Goal: Task Accomplishment & Management: Manage account settings

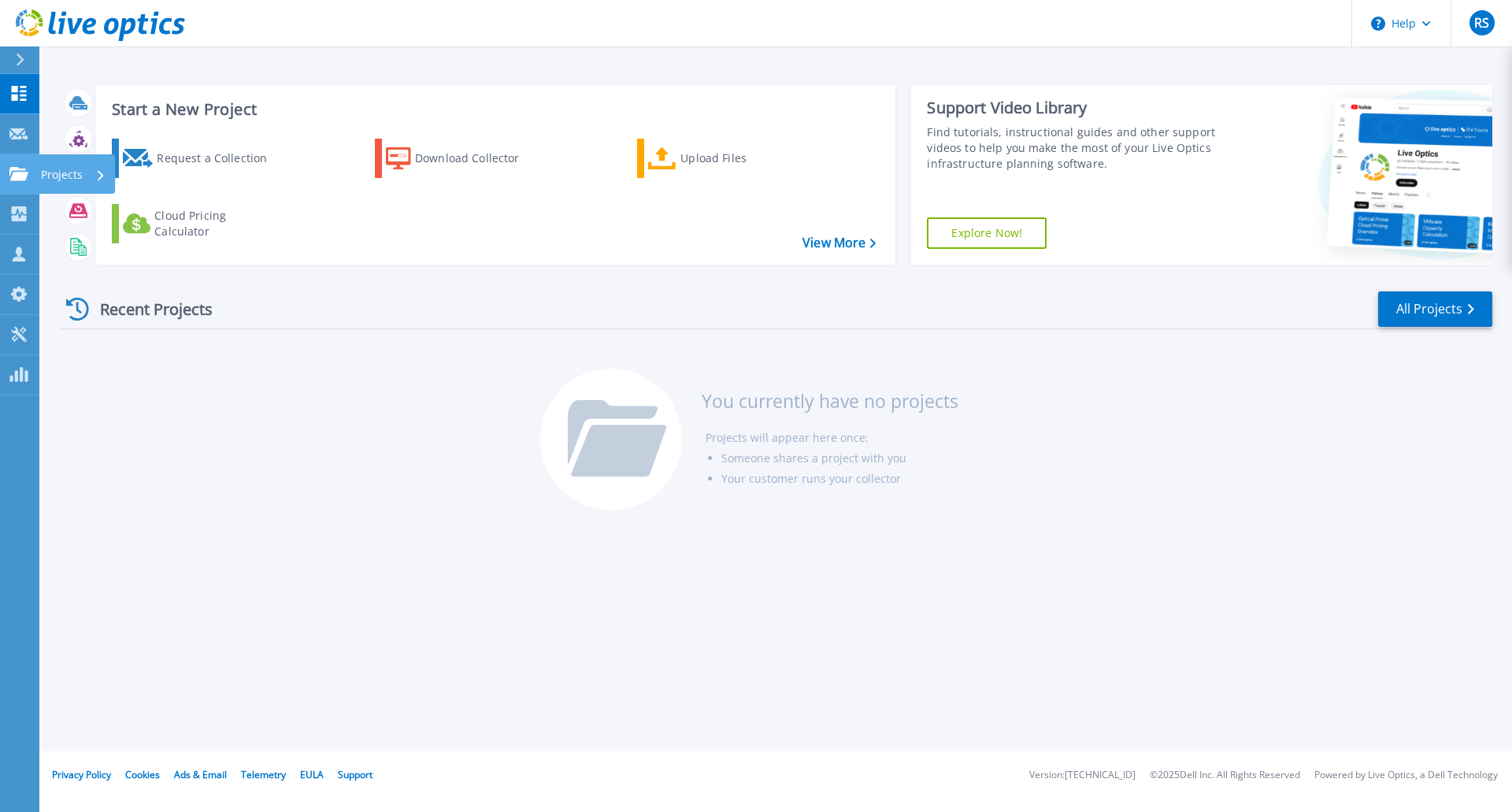
click at [47, 178] on p "Projects" at bounding box center [61, 174] width 41 height 41
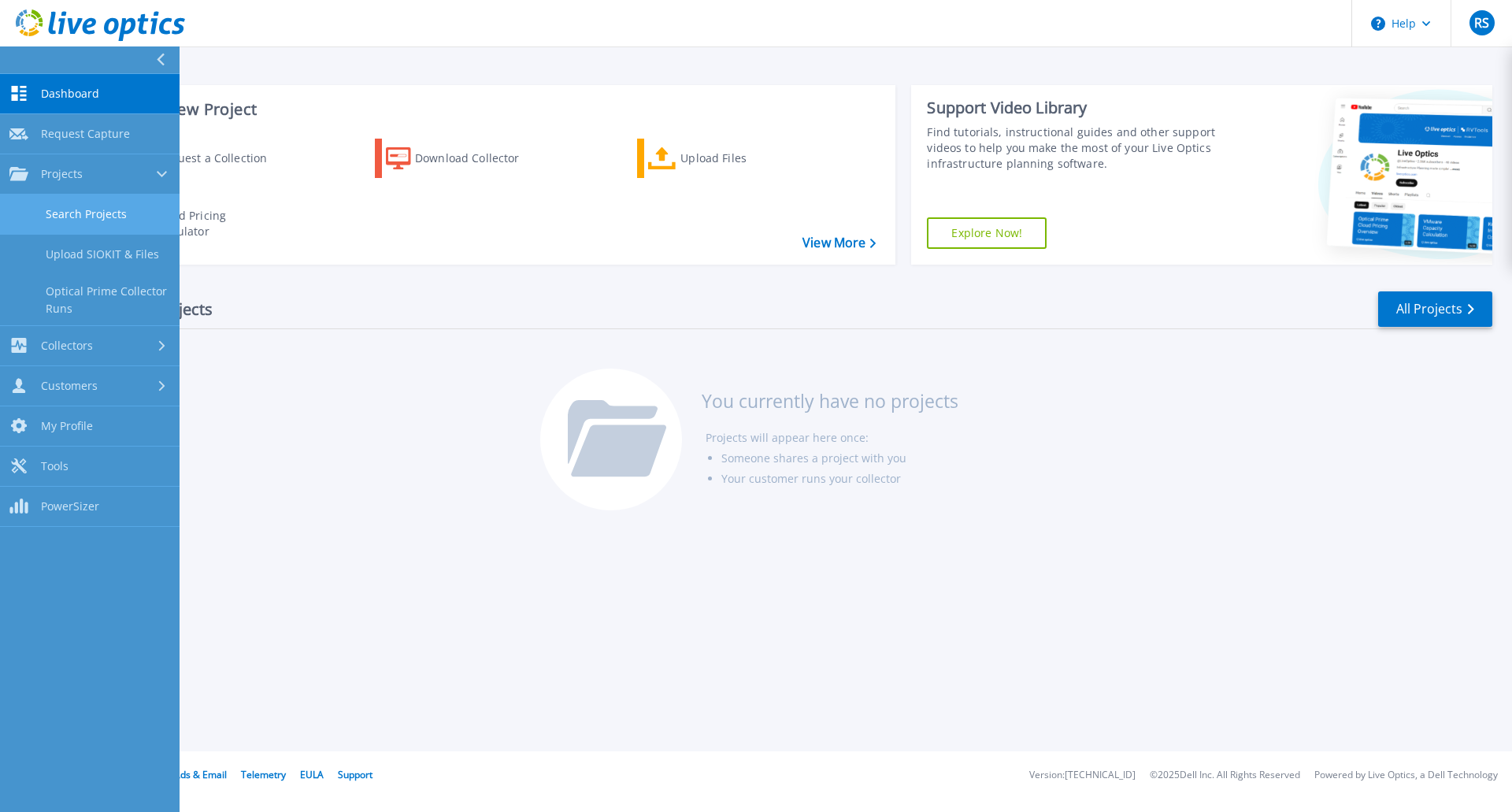
click at [76, 222] on link "Search Projects" at bounding box center [90, 214] width 180 height 41
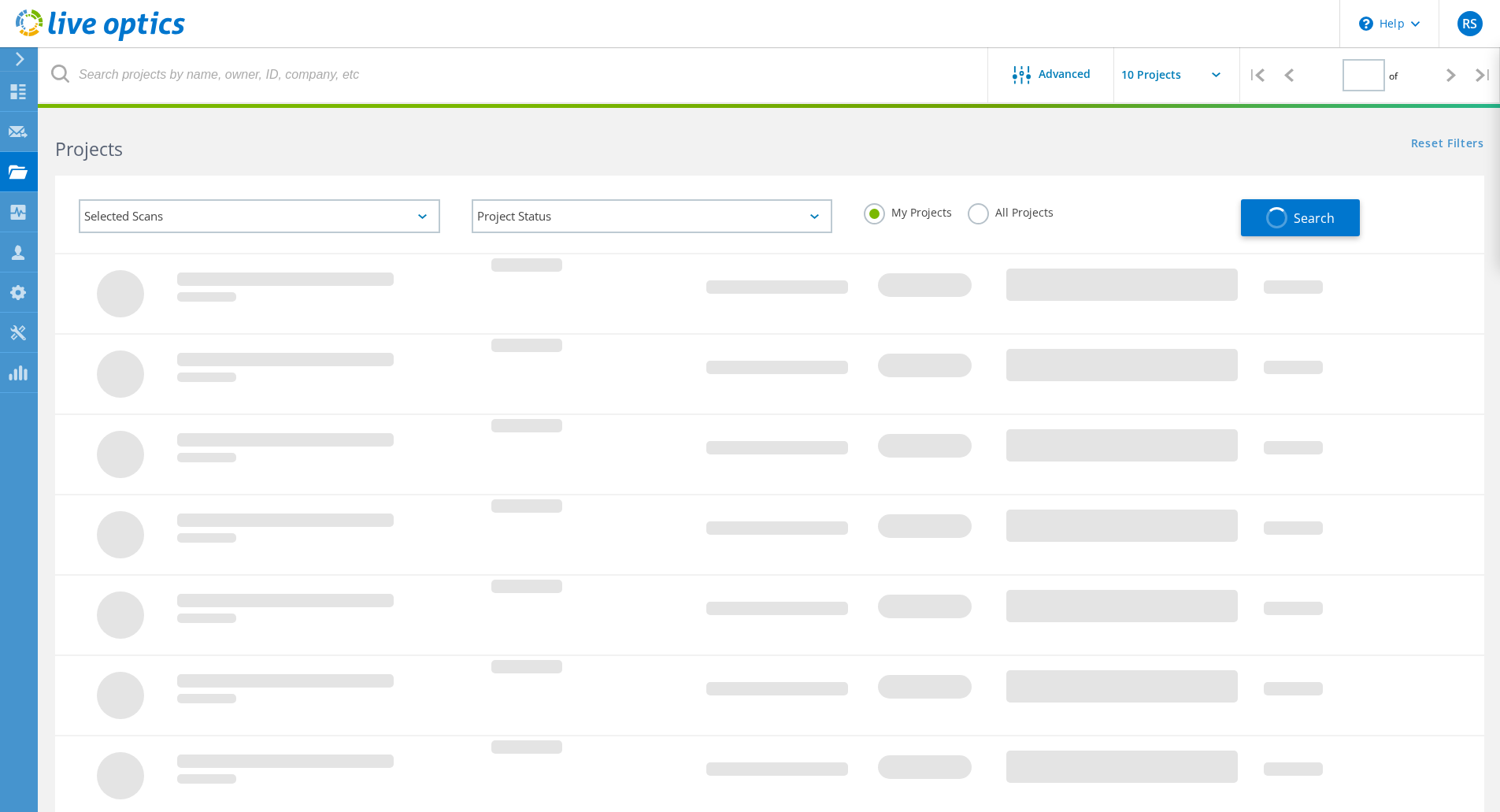
type input "1"
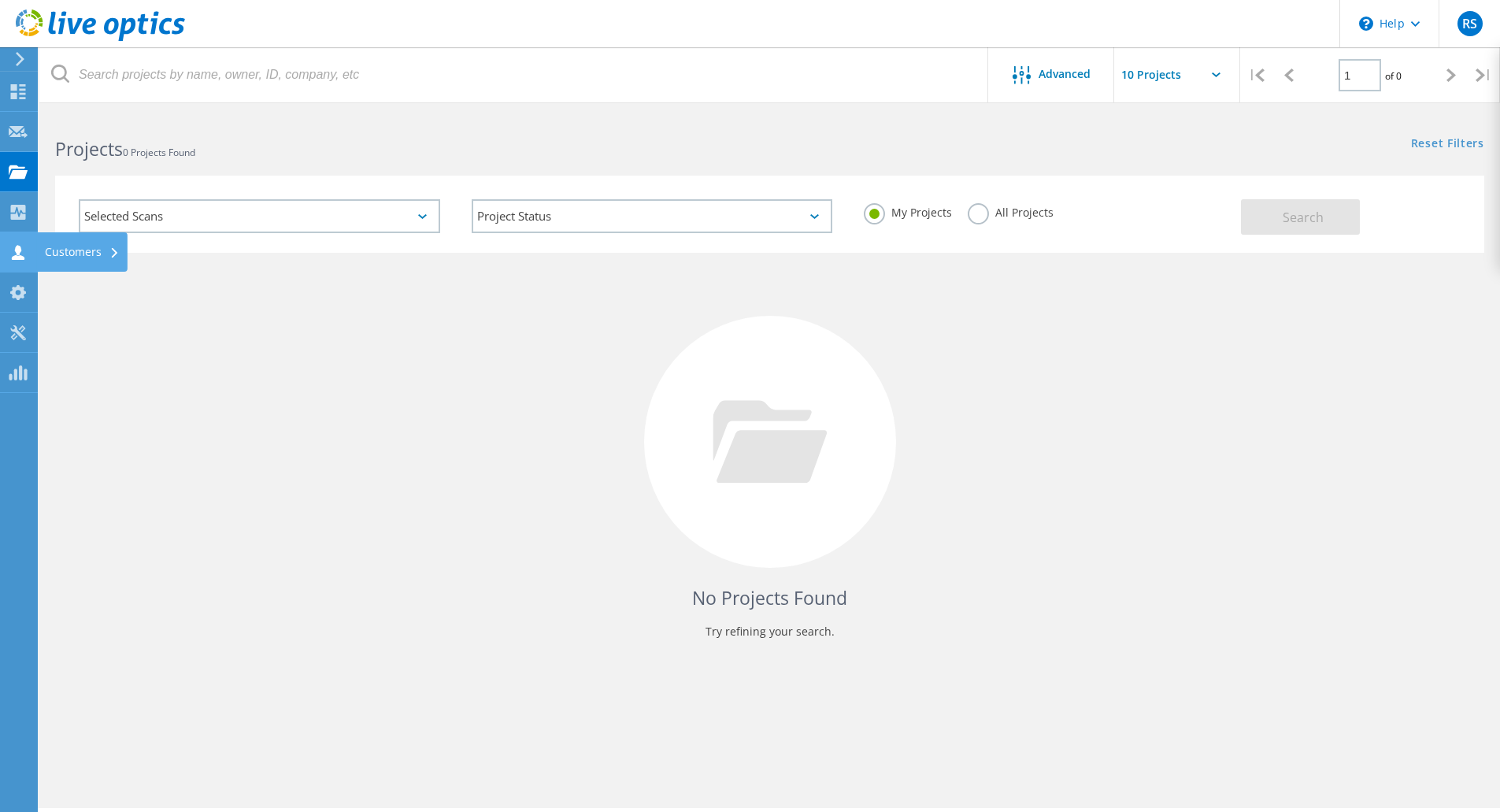
click at [68, 252] on div "Customers" at bounding box center [82, 252] width 75 height 11
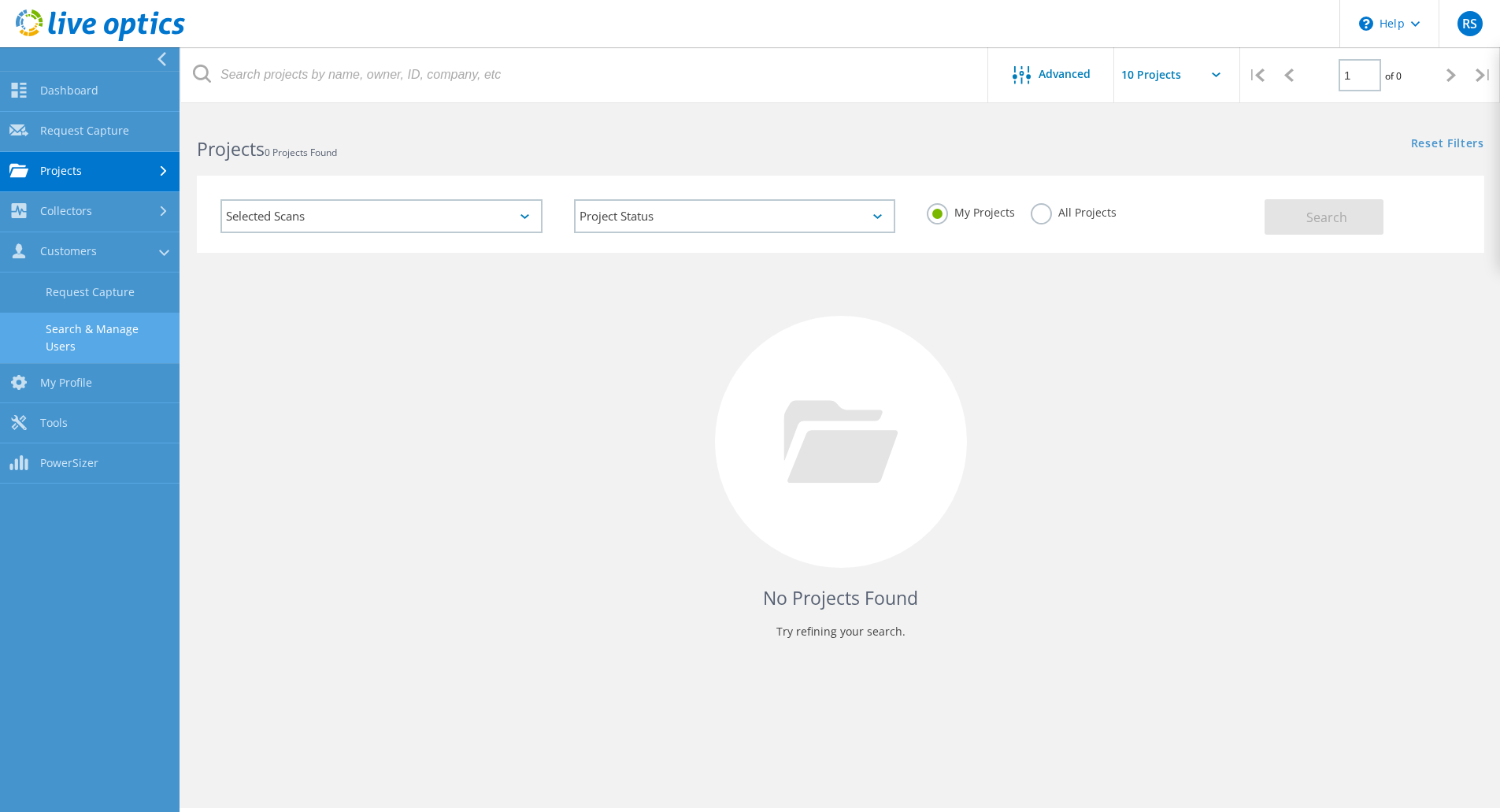
click at [131, 337] on link "Search & Manage Users" at bounding box center [90, 337] width 180 height 50
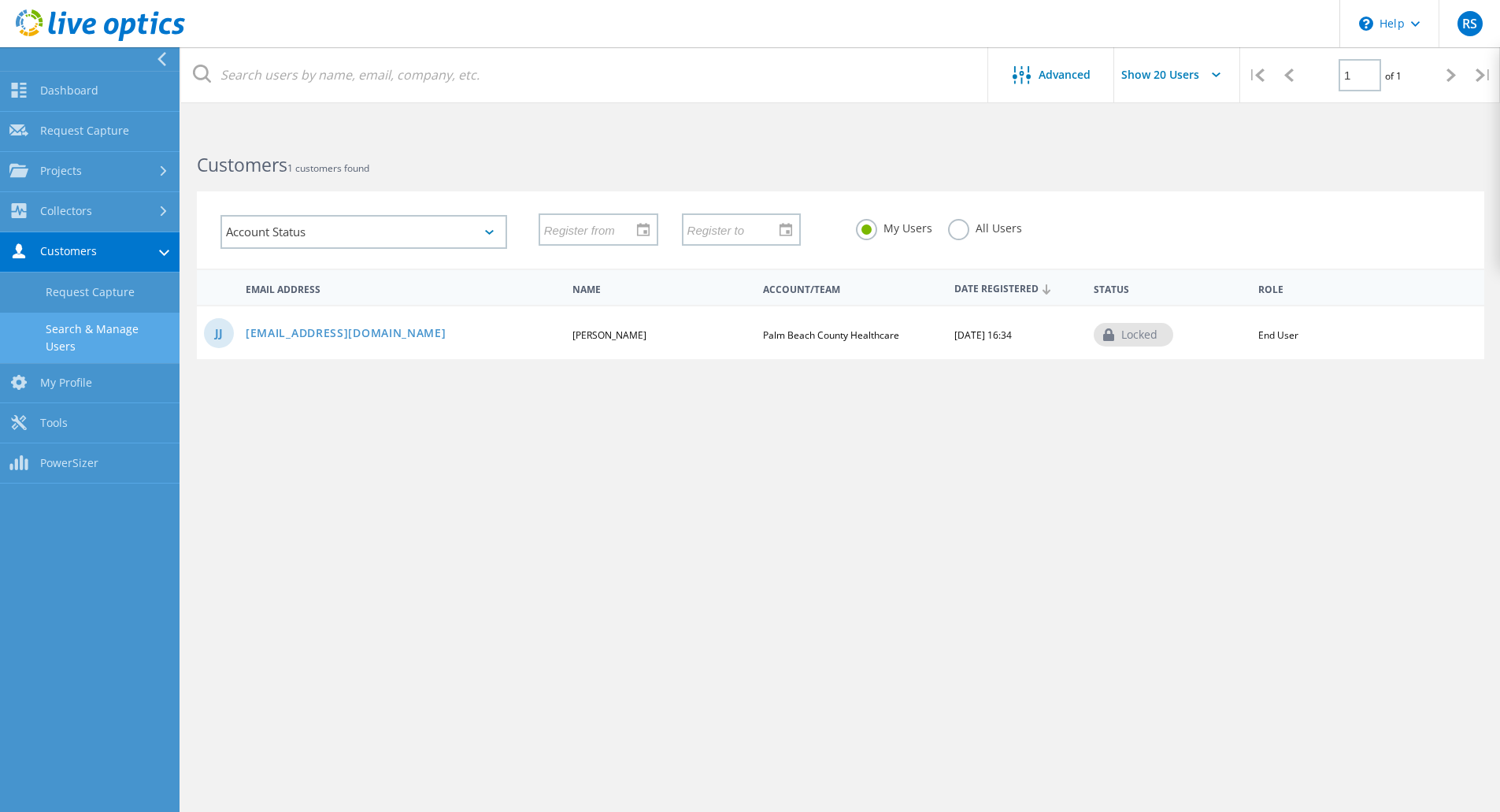
click at [675, 451] on div "Advanced Show 20 Users | 1 of 1 | Email Address First Name Last Name Account/Te…" at bounding box center [841, 477] width 1319 height 694
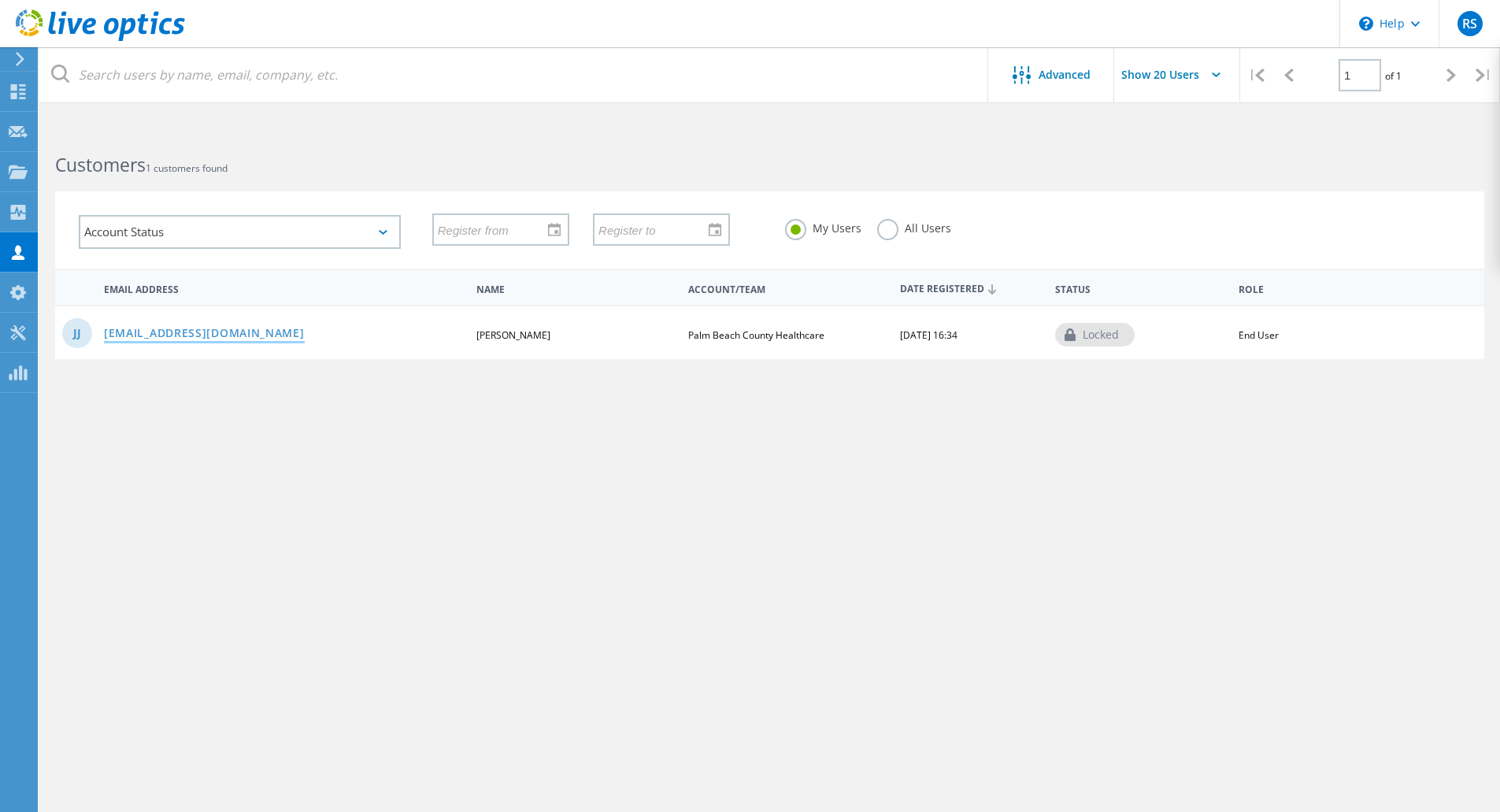
click at [193, 329] on link "[EMAIL_ADDRESS][DOMAIN_NAME]" at bounding box center [204, 335] width 201 height 14
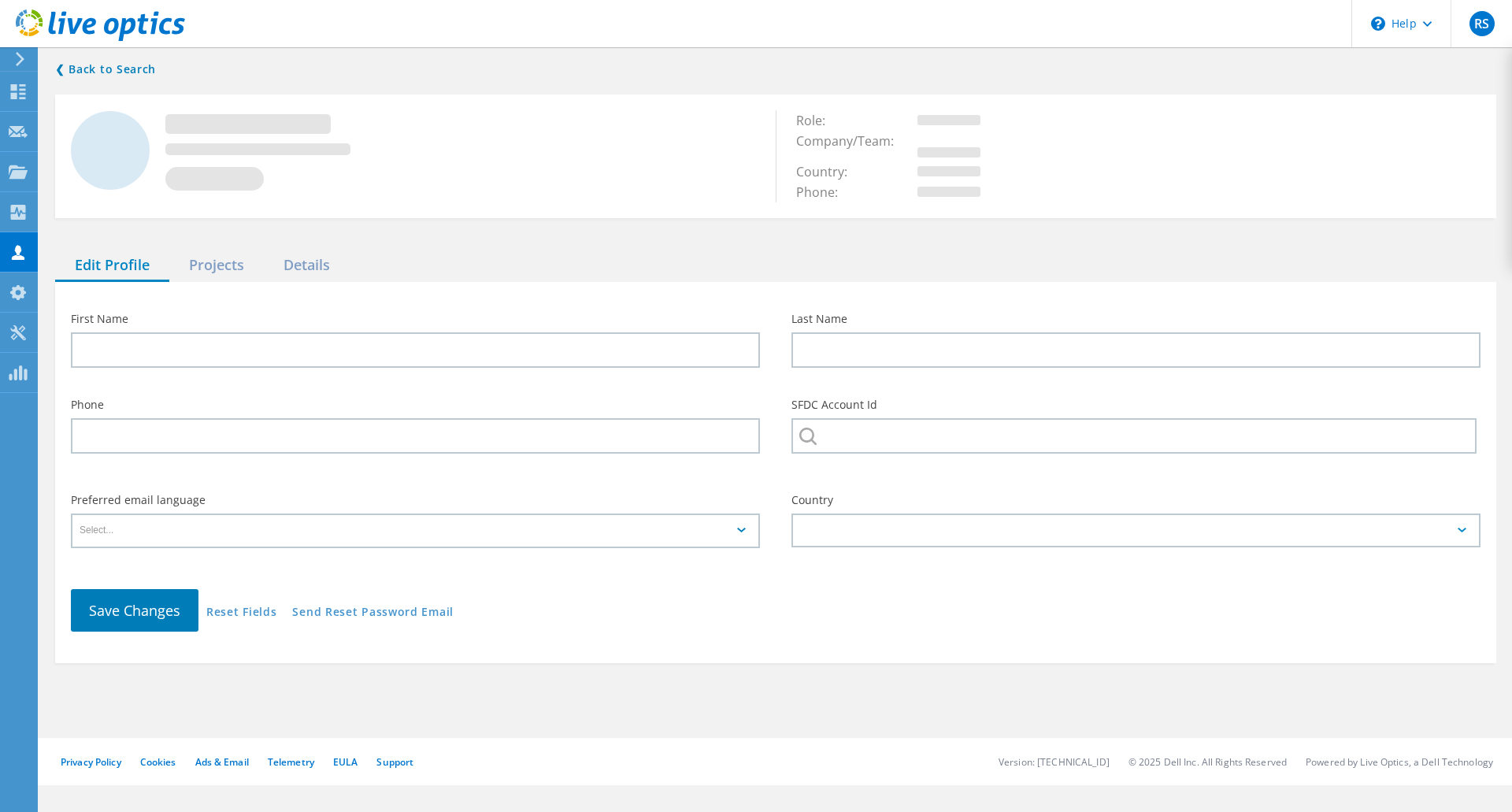
type input "[PERSON_NAME]"
type input "jampole"
type input "Palm Beach County Healthcare"
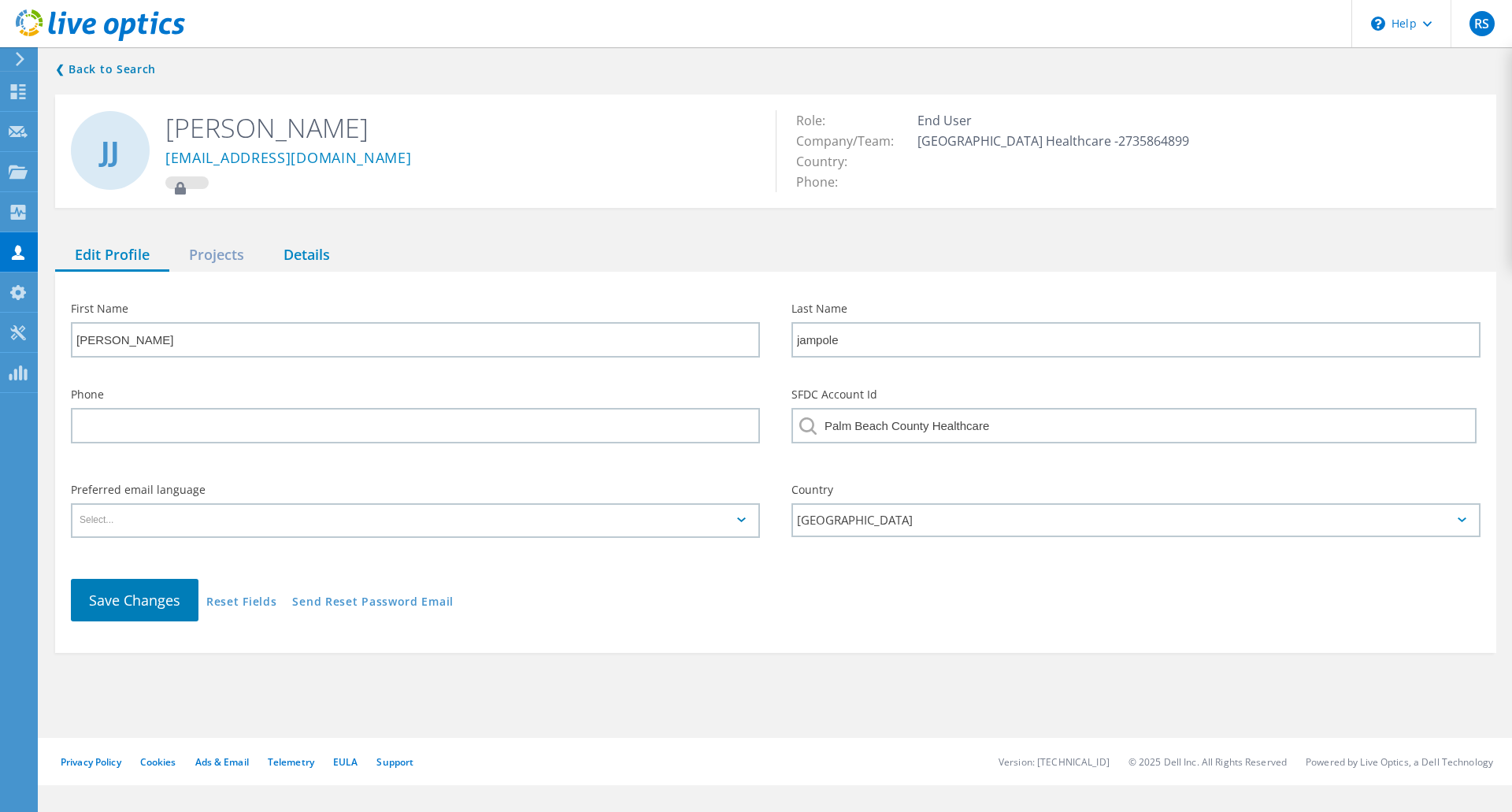
click at [311, 264] on div "Details" at bounding box center [306, 255] width 85 height 32
